Goal: Communication & Community: Ask a question

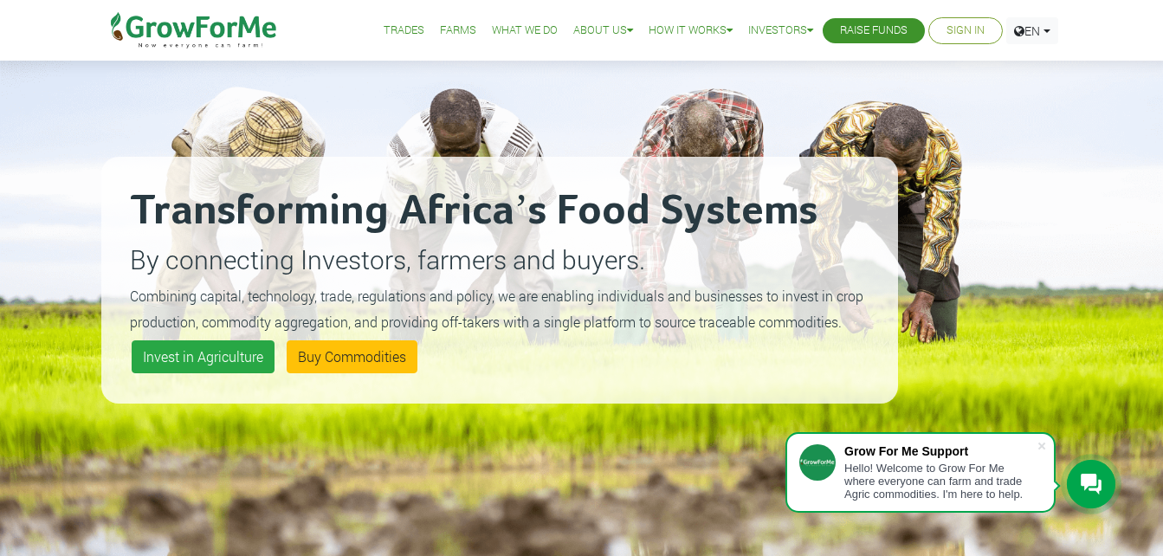
click at [1088, 469] on div at bounding box center [1091, 484] width 49 height 49
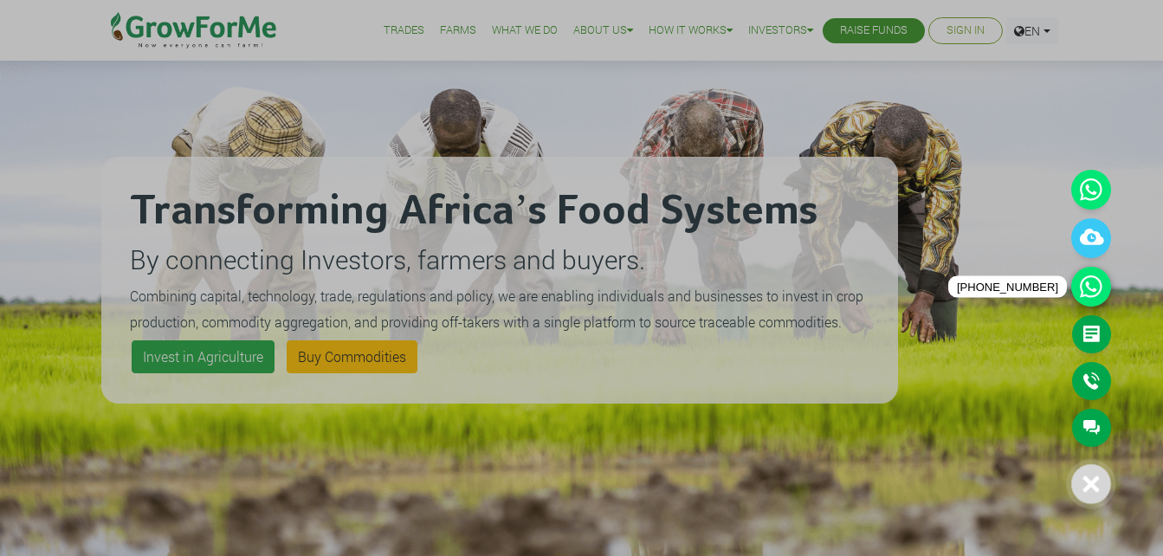
click at [1093, 296] on icon at bounding box center [1091, 287] width 40 height 40
click at [1097, 385] on link "Callback" at bounding box center [1091, 381] width 39 height 38
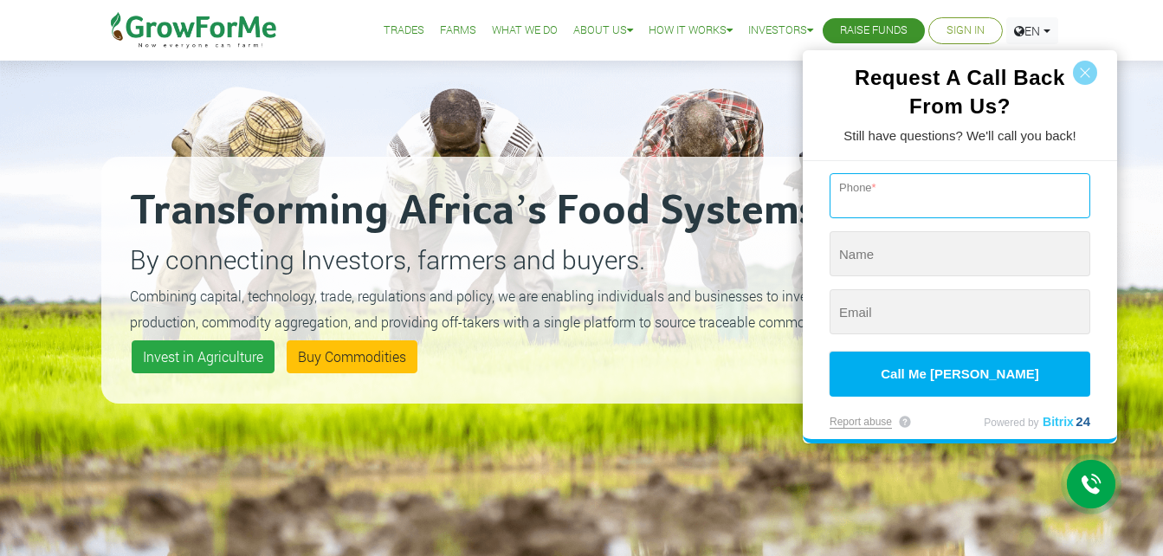
click at [938, 202] on input "tel" at bounding box center [960, 195] width 261 height 45
type input "[PHONE_NUMBER]"
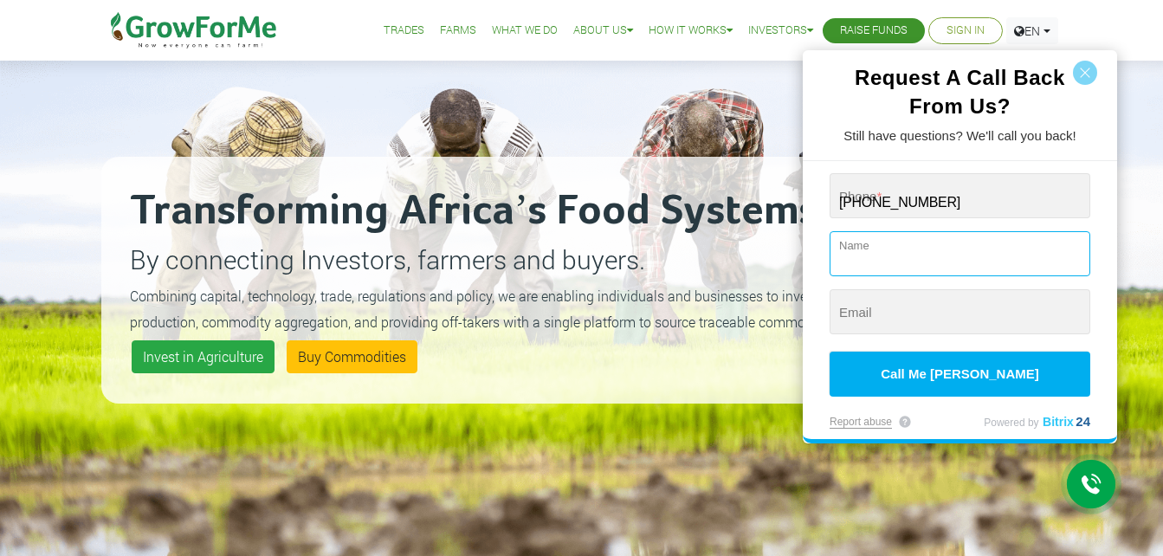
type input "[PERSON_NAME]"
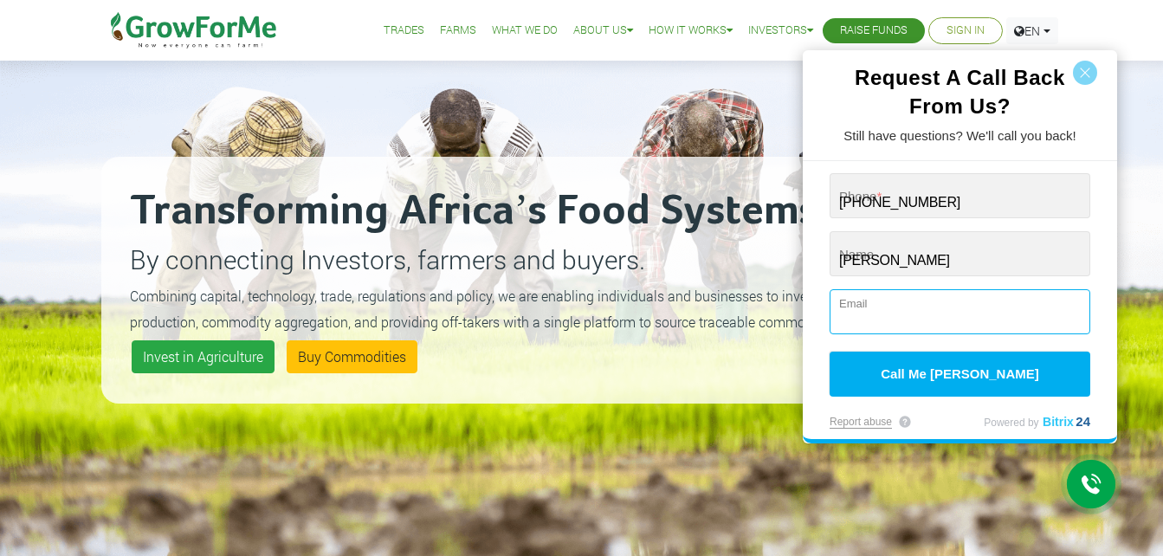
type input "[EMAIL_ADDRESS][DOMAIN_NAME]"
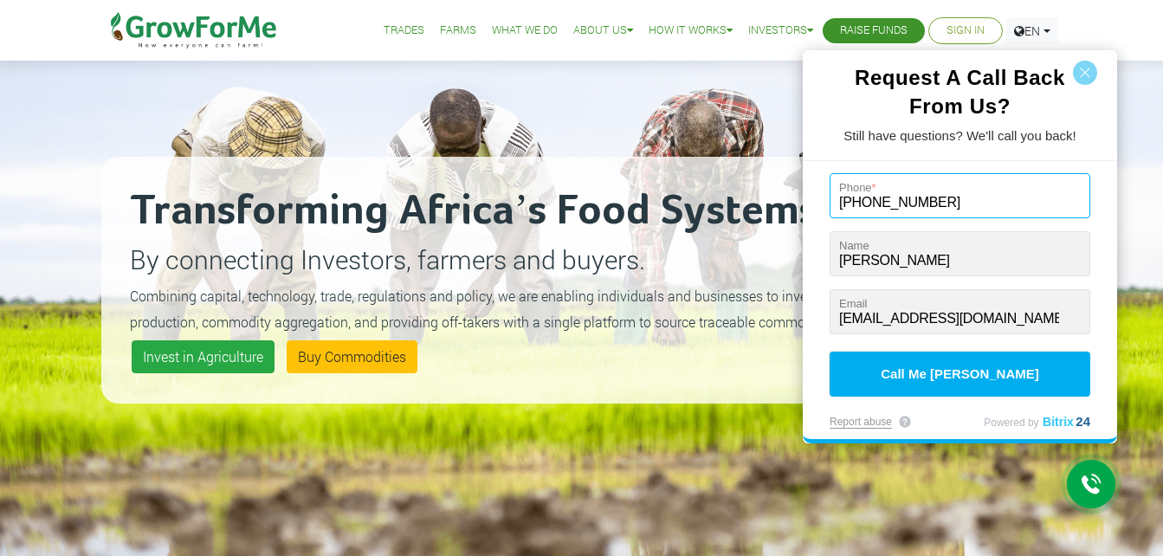
type input "[PHONE_NUMBER]"
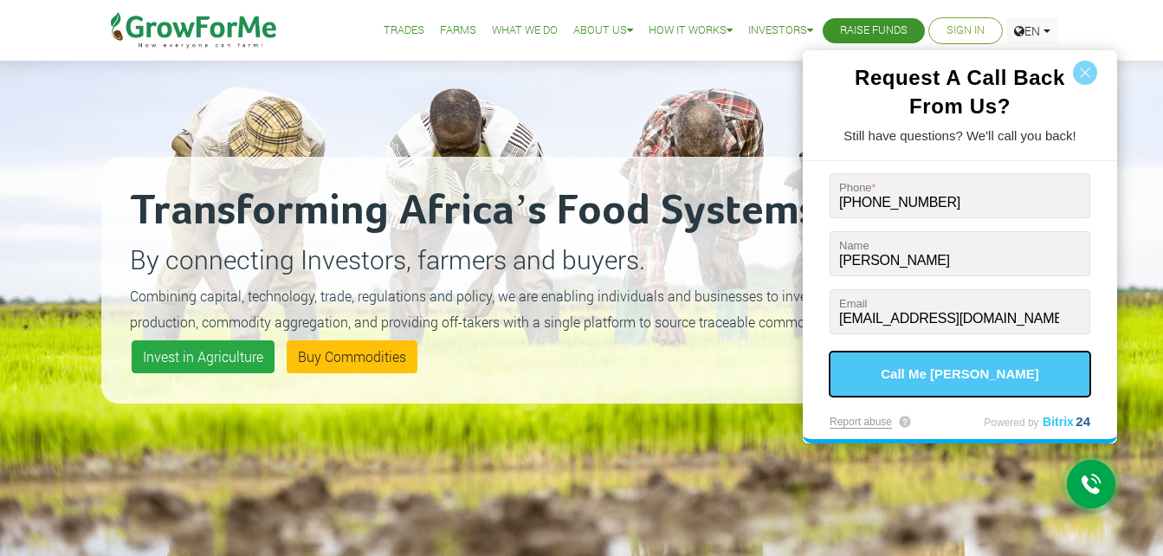
click at [967, 369] on button "Call Me [PERSON_NAME]" at bounding box center [960, 374] width 261 height 45
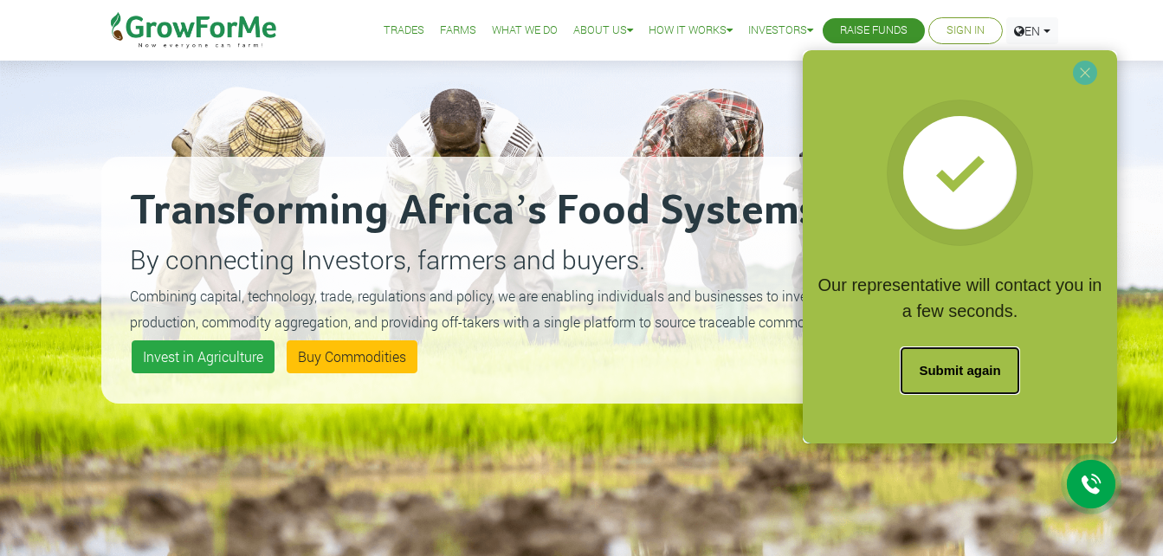
click at [971, 366] on button "Submit again" at bounding box center [960, 370] width 118 height 47
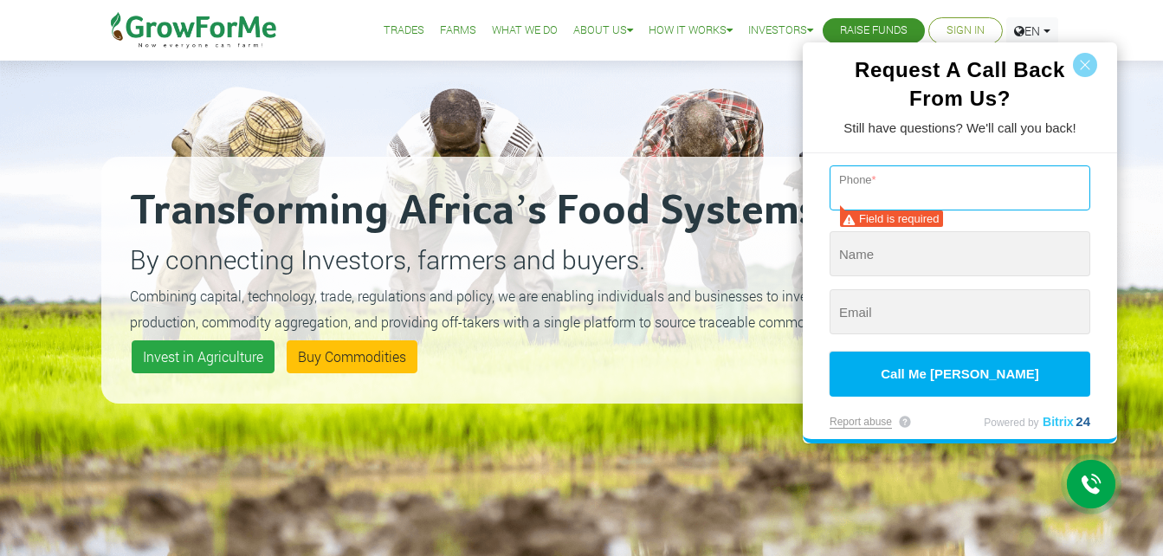
click at [974, 183] on input "tel" at bounding box center [960, 187] width 261 height 45
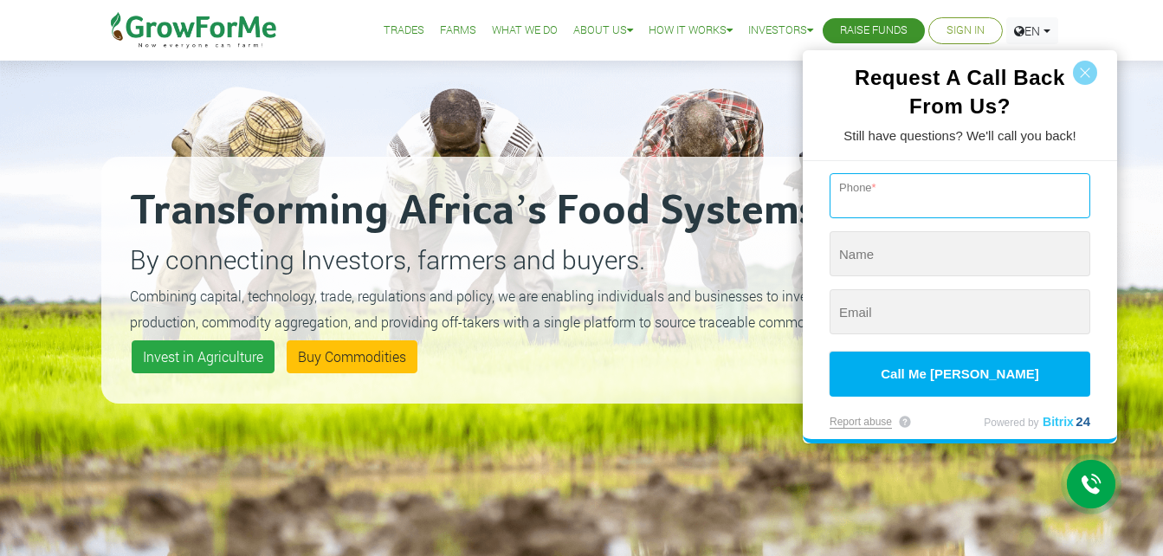
type input "[PHONE_NUMBER]"
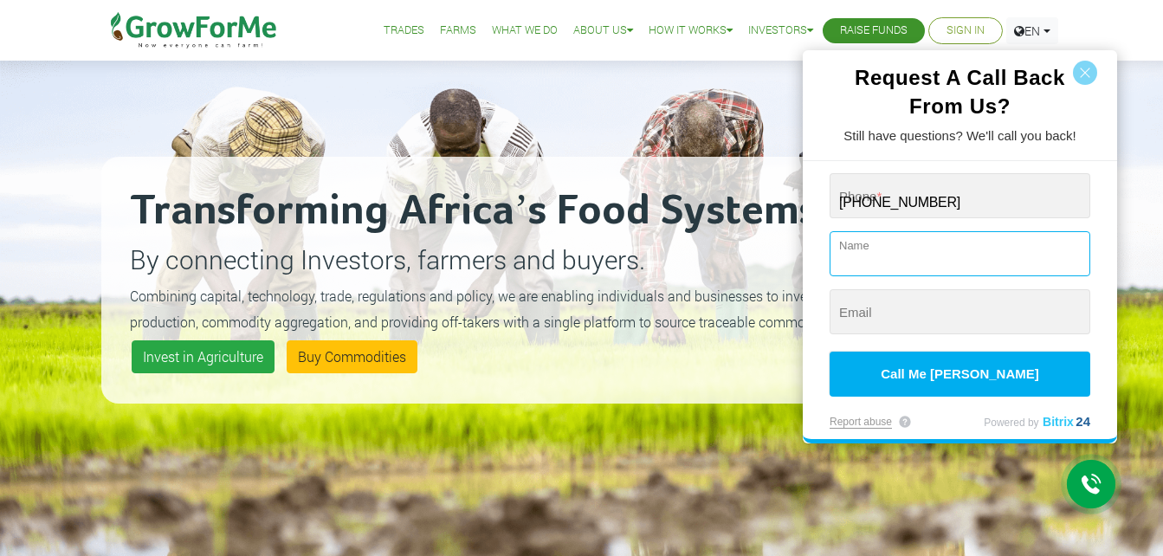
type input "[PERSON_NAME]"
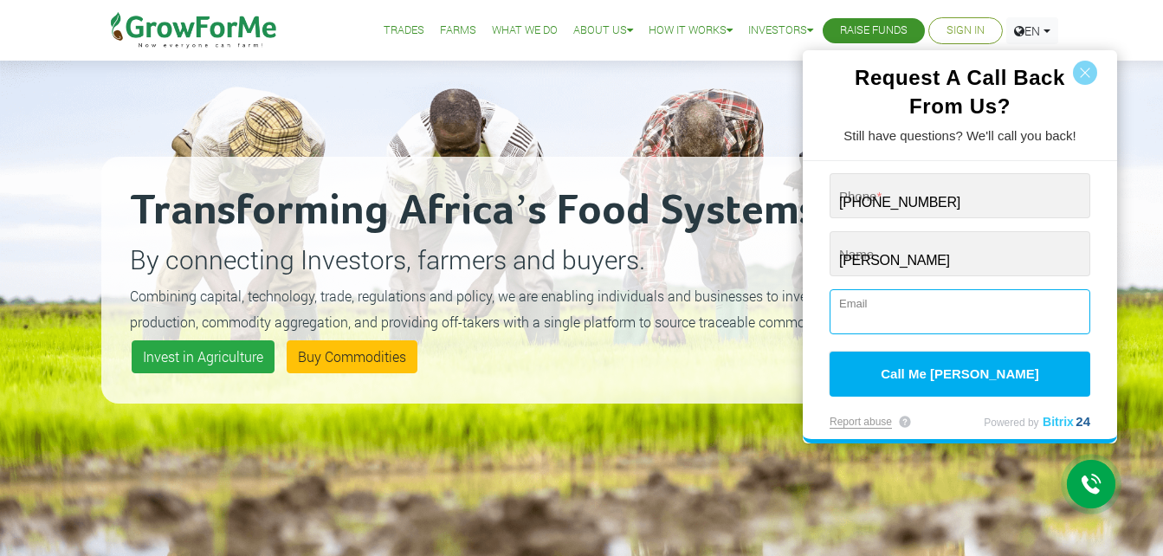
type input "[EMAIL_ADDRESS][DOMAIN_NAME]"
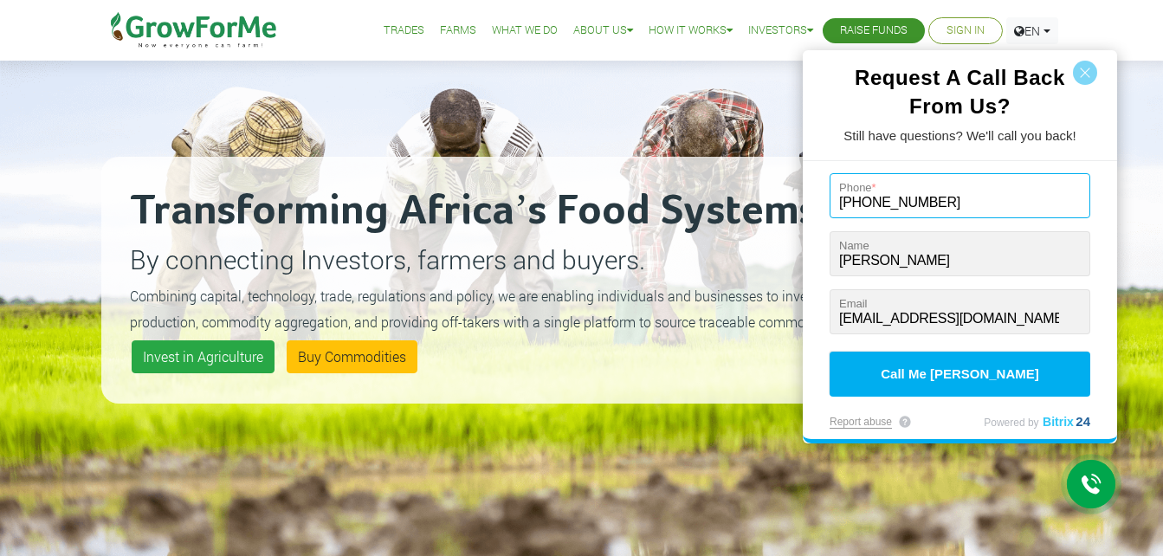
click at [967, 205] on input "[PHONE_NUMBER]" at bounding box center [960, 195] width 261 height 45
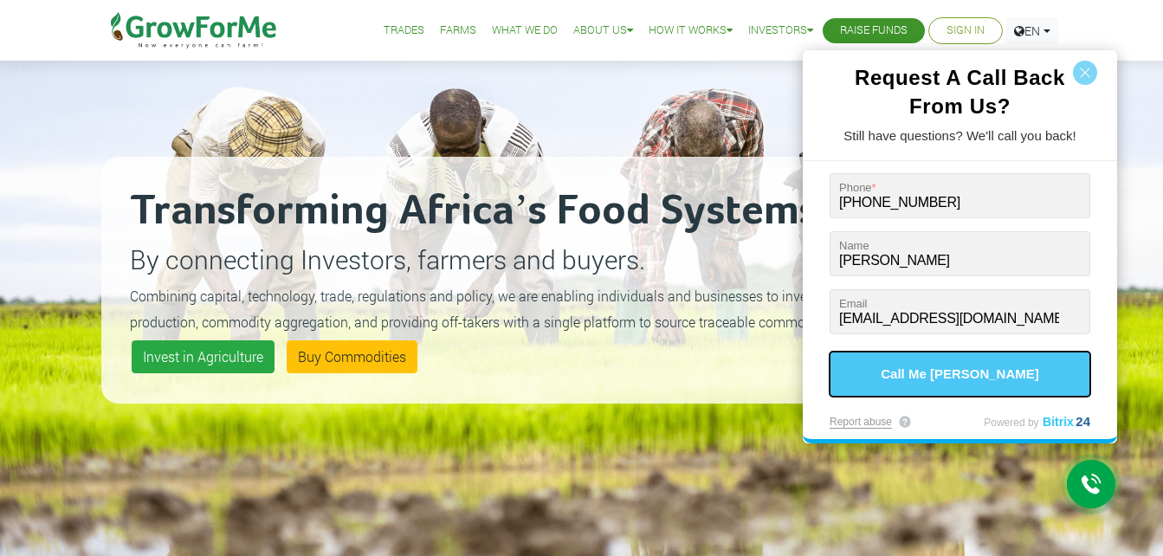
click at [955, 383] on button "Call Me [PERSON_NAME]" at bounding box center [960, 374] width 261 height 45
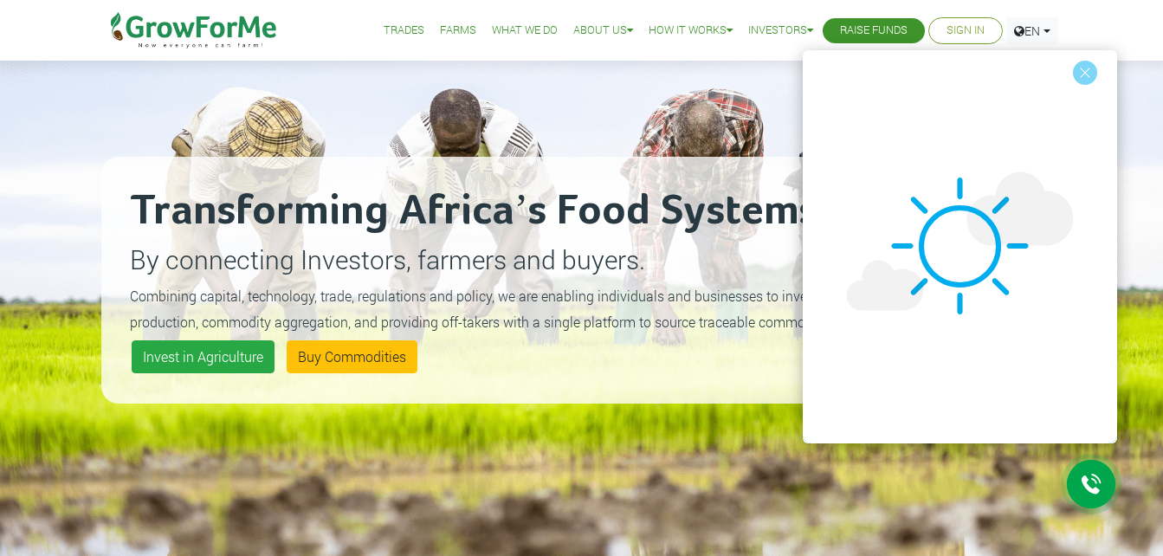
click at [959, 27] on div at bounding box center [581, 278] width 1163 height 556
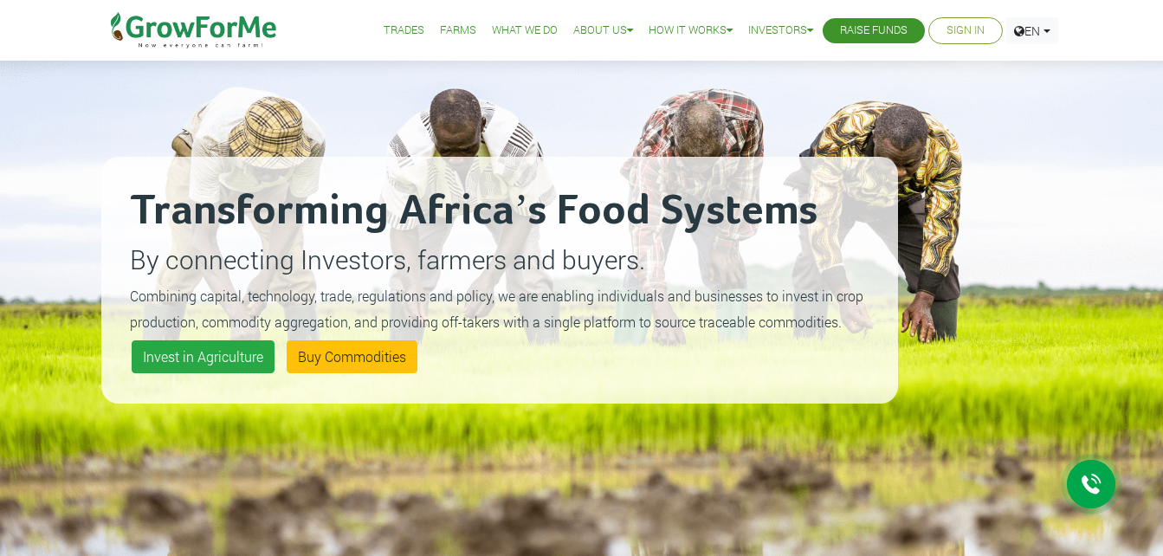
click at [959, 27] on link "Sign In" at bounding box center [966, 31] width 38 height 18
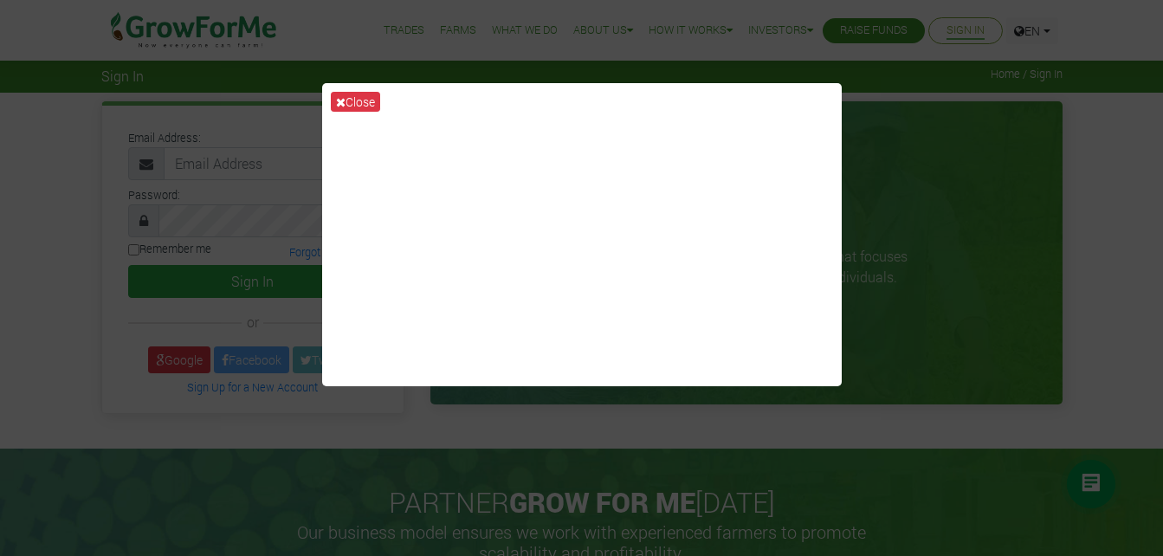
click at [908, 243] on div "Close" at bounding box center [581, 278] width 1163 height 556
click at [1087, 247] on div "Close" at bounding box center [581, 278] width 1163 height 556
